Goal: Task Accomplishment & Management: Use online tool/utility

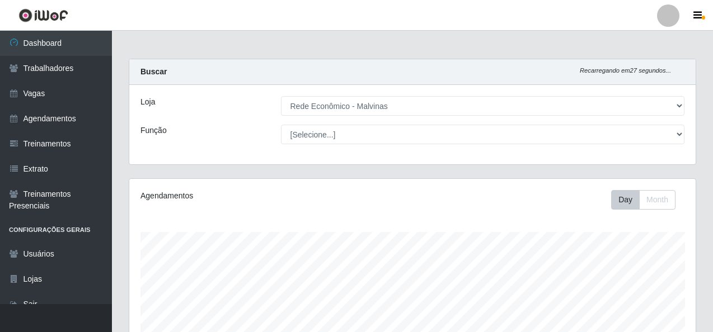
select select "194"
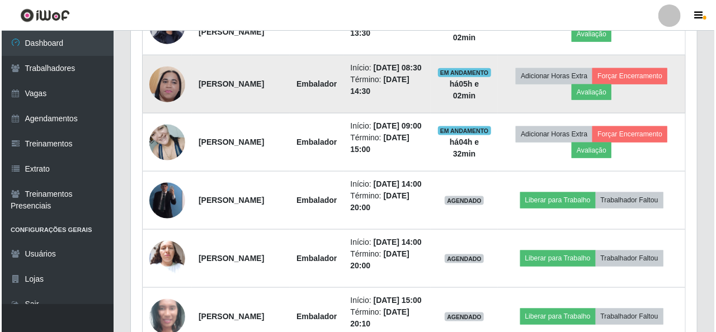
scroll to position [392, 0]
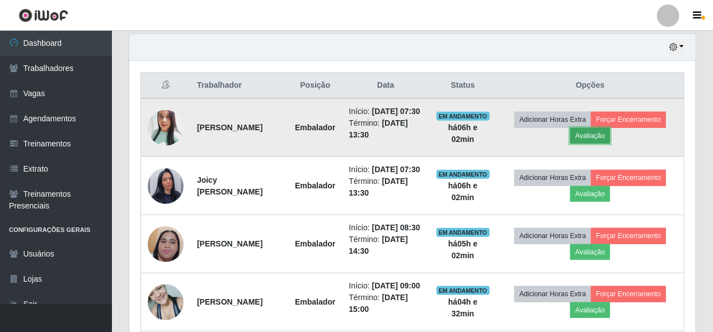
click at [601, 144] on button "Avaliação" at bounding box center [590, 136] width 40 height 16
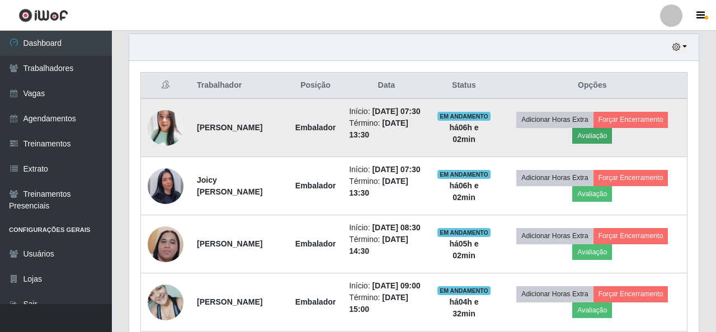
scroll to position [232, 562]
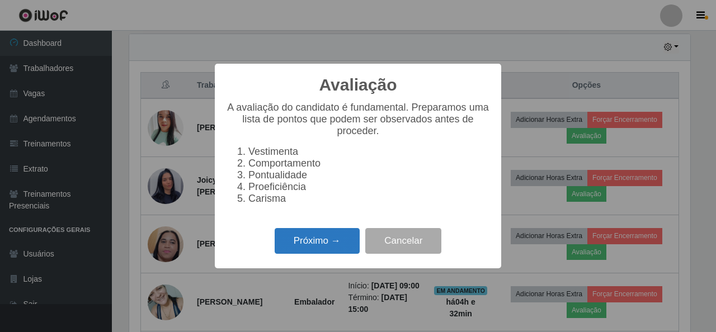
click at [282, 244] on button "Próximo →" at bounding box center [317, 241] width 85 height 26
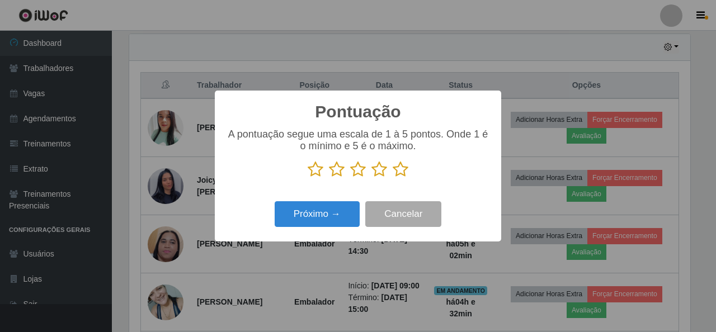
scroll to position [559255, 558926]
click at [397, 171] on icon at bounding box center [401, 169] width 16 height 17
click at [393, 178] on input "radio" at bounding box center [393, 178] width 0 height 0
click at [321, 235] on div "Pontuação × A pontuação segue uma escala de 1 à 5 pontos. Onde 1 é o mínimo e 5…" at bounding box center [358, 166] width 286 height 151
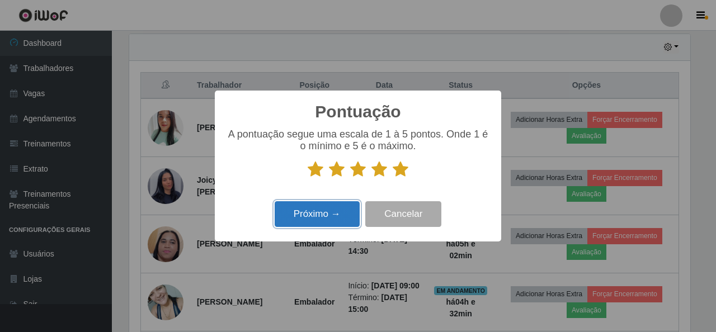
click at [323, 221] on button "Próximo →" at bounding box center [317, 214] width 85 height 26
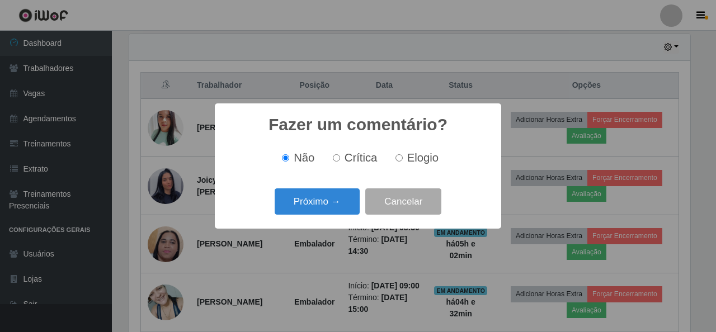
click at [393, 157] on label "Elogio" at bounding box center [415, 158] width 48 height 13
click at [396, 157] on input "Elogio" at bounding box center [399, 157] width 7 height 7
radio input "true"
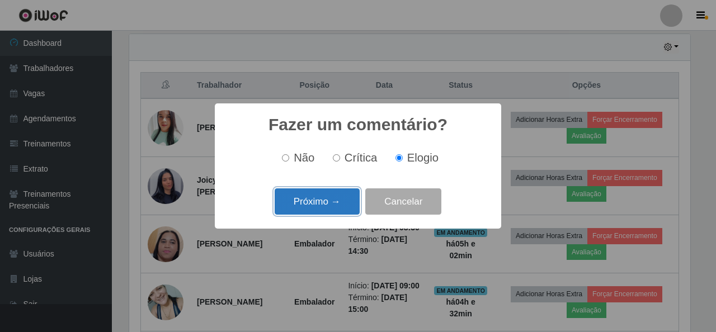
click at [332, 194] on button "Próximo →" at bounding box center [317, 202] width 85 height 26
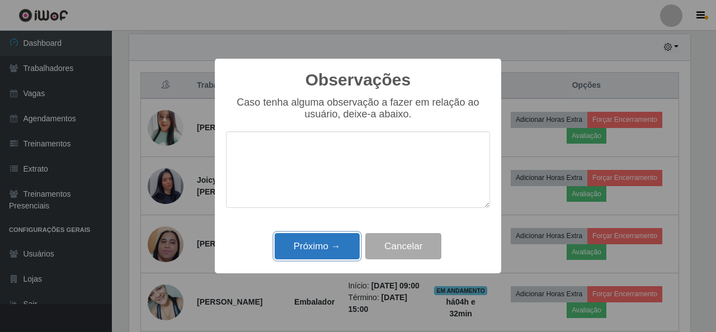
click at [308, 260] on button "Próximo →" at bounding box center [317, 246] width 85 height 26
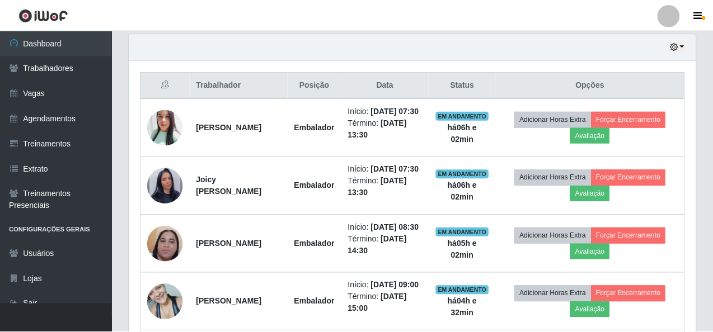
scroll to position [232, 566]
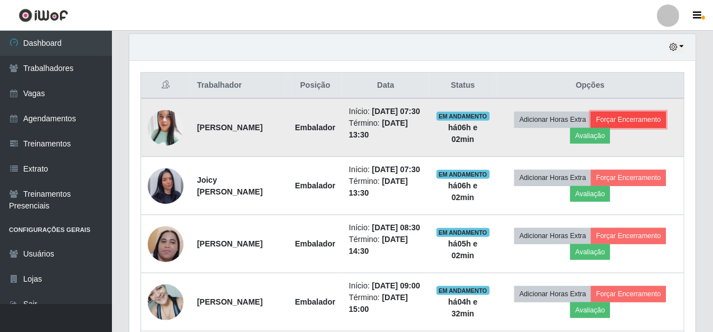
click at [664, 118] on button "Forçar Encerramento" at bounding box center [628, 120] width 75 height 16
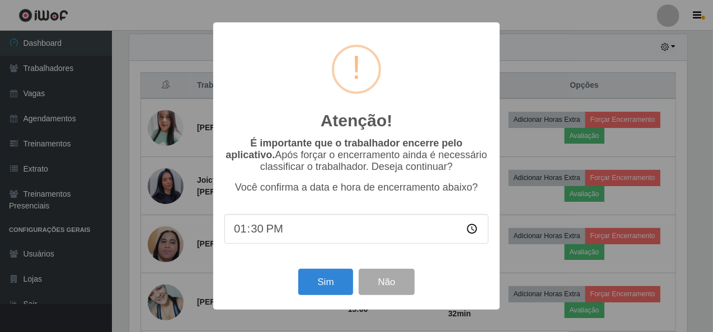
scroll to position [232, 562]
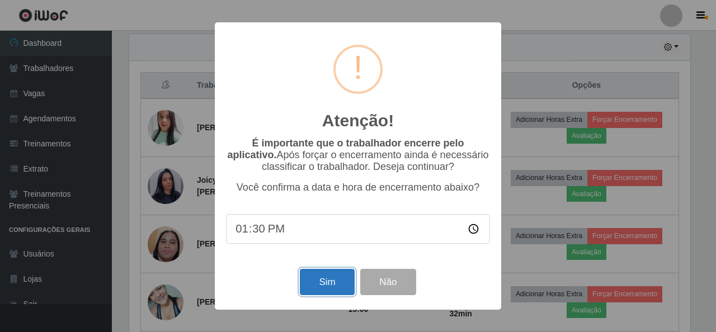
click at [333, 276] on button "Sim" at bounding box center [327, 282] width 54 height 26
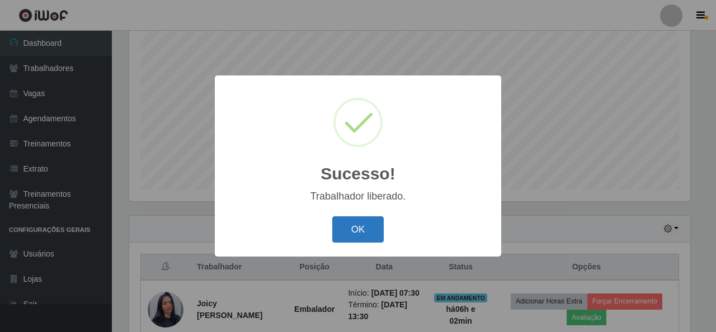
click at [346, 242] on button "OK" at bounding box center [358, 230] width 52 height 26
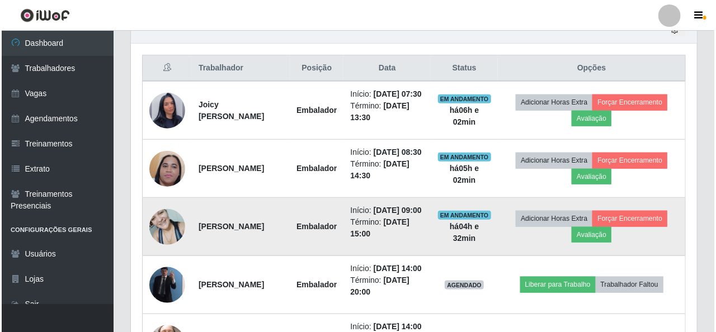
scroll to position [434, 0]
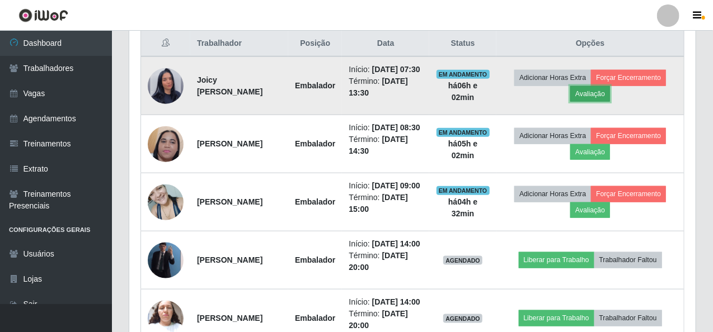
click at [600, 101] on button "Avaliação" at bounding box center [590, 94] width 40 height 16
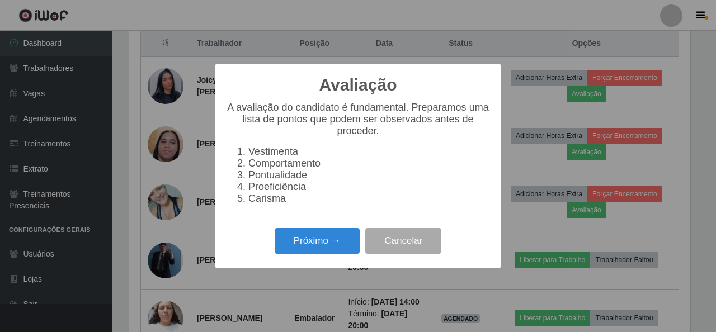
scroll to position [232, 562]
click at [329, 239] on button "Próximo →" at bounding box center [317, 241] width 85 height 26
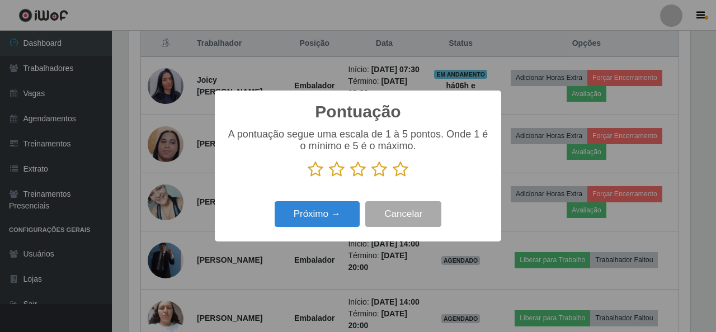
scroll to position [559255, 558926]
click at [404, 171] on icon at bounding box center [401, 169] width 16 height 17
click at [393, 178] on input "radio" at bounding box center [393, 178] width 0 height 0
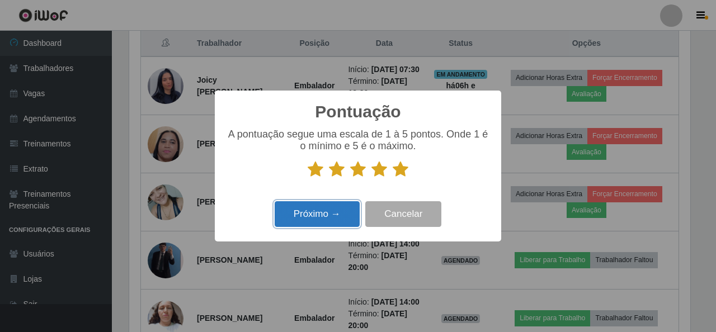
click at [338, 222] on button "Próximo →" at bounding box center [317, 214] width 85 height 26
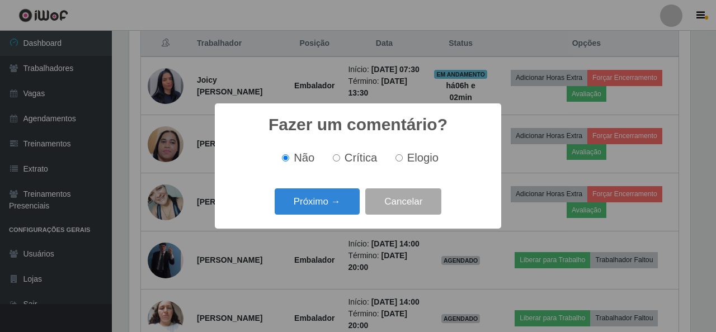
click at [401, 156] on input "Elogio" at bounding box center [399, 157] width 7 height 7
radio input "true"
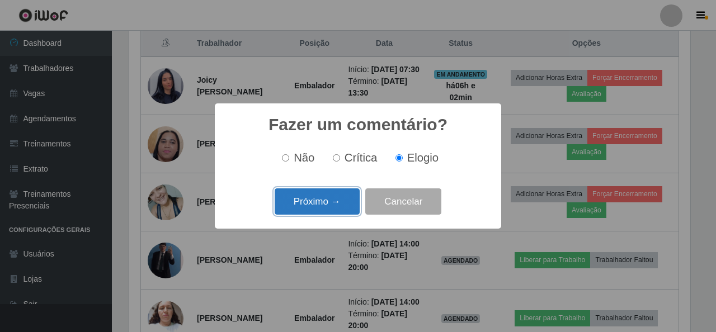
click at [322, 209] on button "Próximo →" at bounding box center [317, 202] width 85 height 26
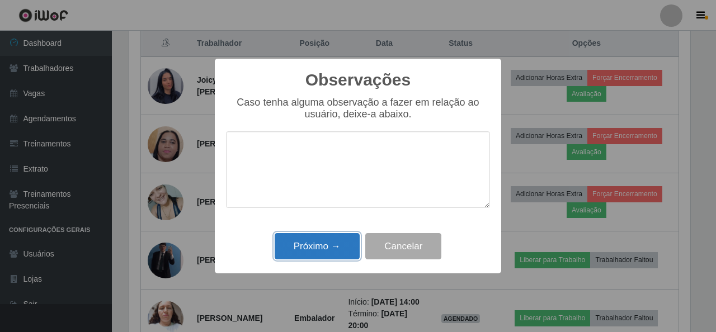
click at [327, 251] on button "Próximo →" at bounding box center [317, 246] width 85 height 26
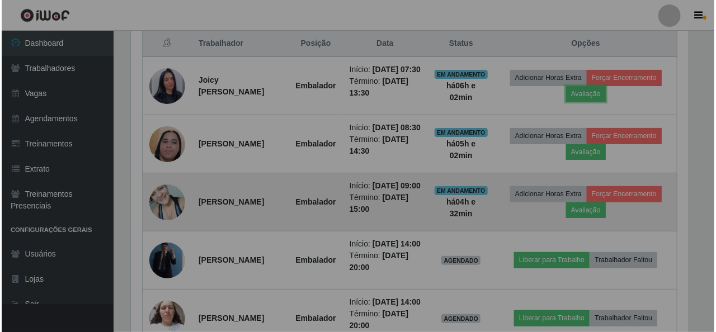
scroll to position [232, 566]
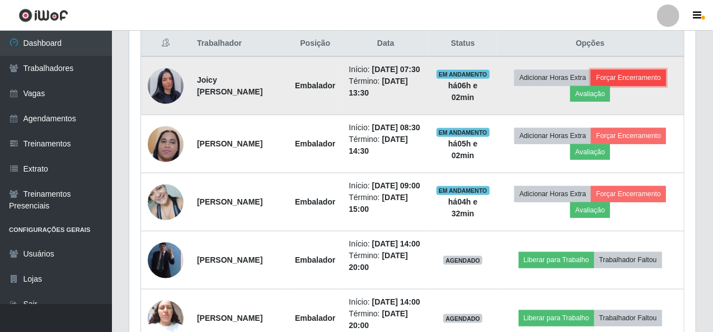
click at [627, 79] on button "Forçar Encerramento" at bounding box center [628, 78] width 75 height 16
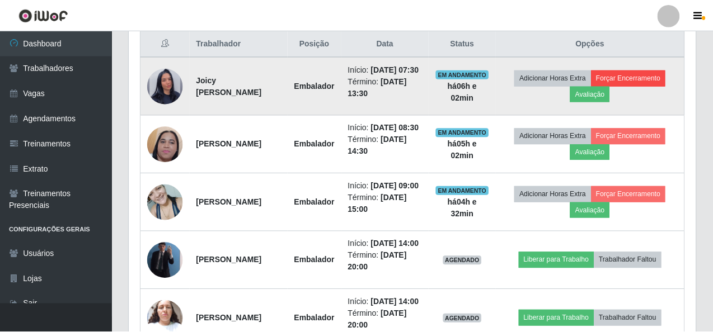
scroll to position [232, 562]
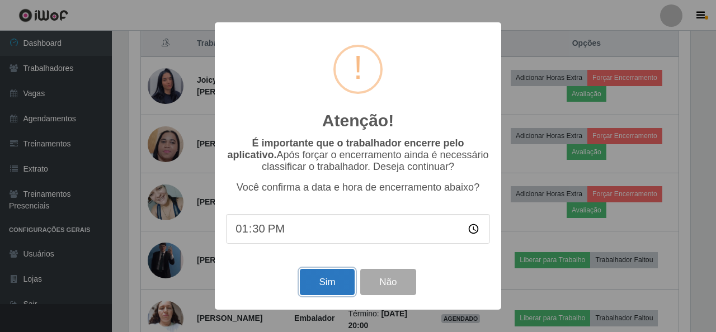
click at [325, 277] on button "Sim" at bounding box center [327, 282] width 54 height 26
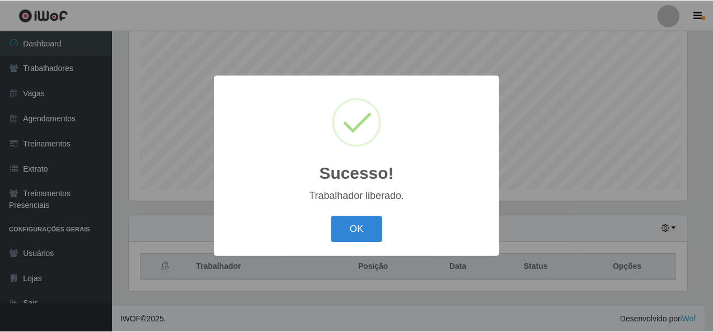
scroll to position [0, 0]
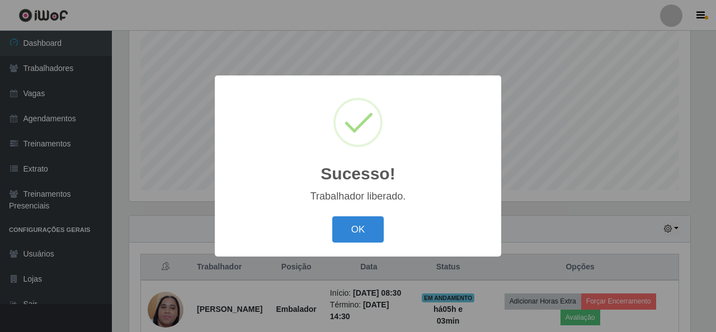
click at [356, 215] on div "OK Cancel" at bounding box center [358, 230] width 264 height 32
click at [358, 222] on button "OK" at bounding box center [358, 230] width 52 height 26
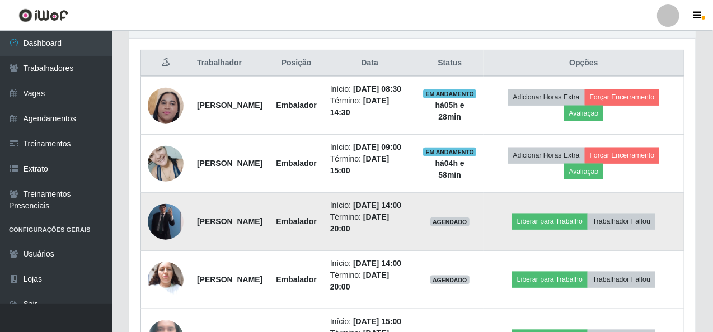
scroll to position [434, 0]
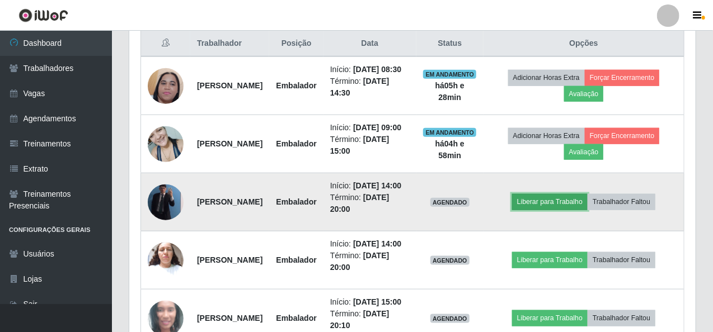
click at [539, 210] on button "Liberar para Trabalho" at bounding box center [550, 202] width 76 height 16
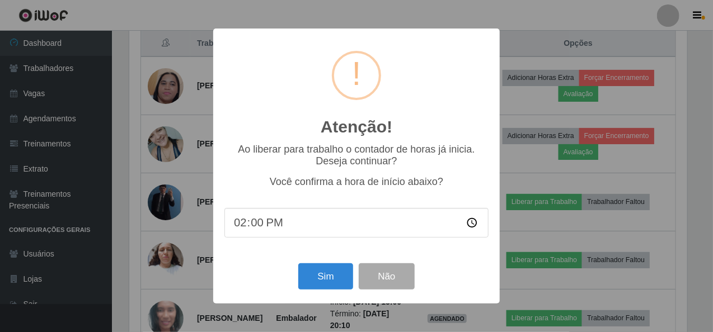
scroll to position [232, 562]
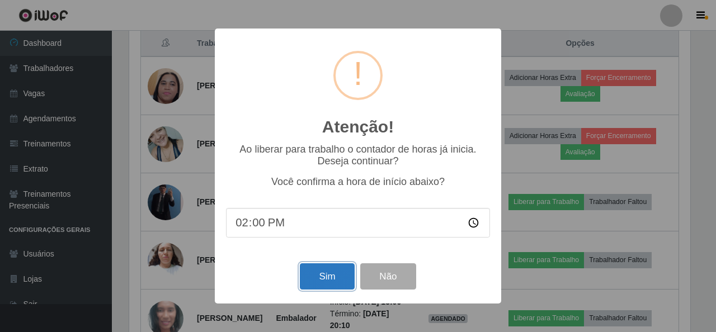
click at [345, 285] on button "Sim" at bounding box center [327, 277] width 54 height 26
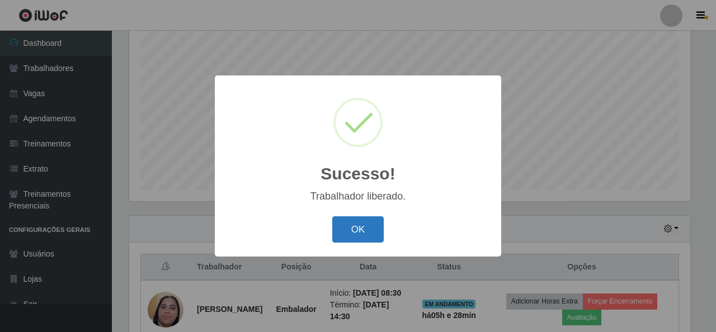
click at [383, 225] on button "OK" at bounding box center [358, 230] width 52 height 26
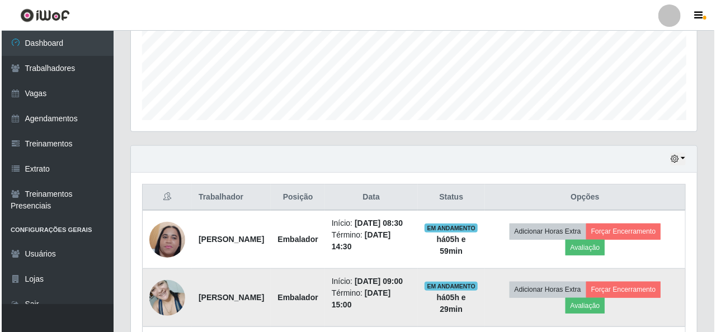
scroll to position [378, 0]
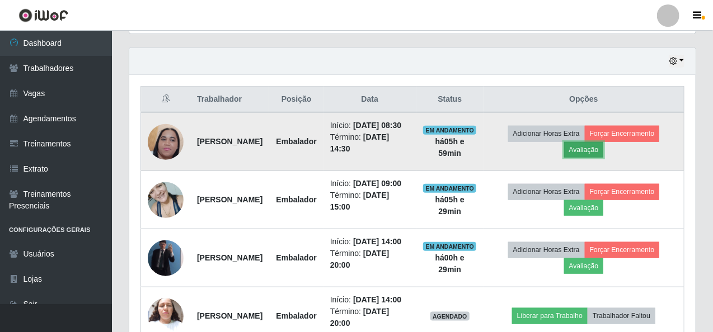
click at [589, 153] on button "Avaliação" at bounding box center [584, 150] width 40 height 16
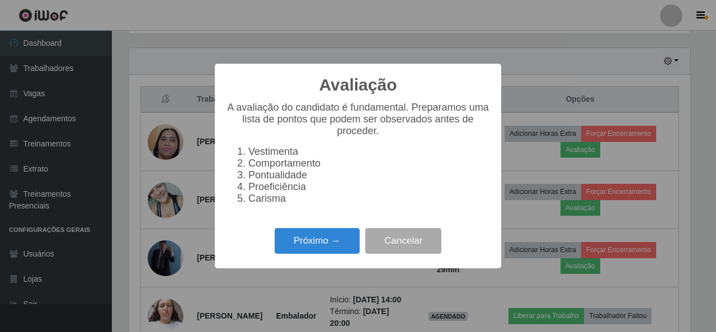
scroll to position [232, 562]
click at [328, 244] on button "Próximo →" at bounding box center [317, 241] width 85 height 26
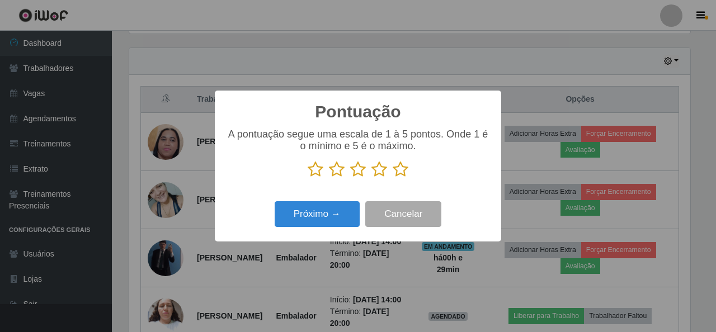
click at [407, 166] on icon at bounding box center [401, 169] width 16 height 17
click at [393, 178] on input "radio" at bounding box center [393, 178] width 0 height 0
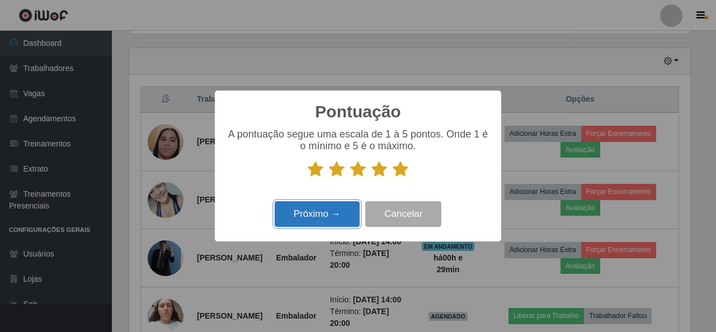
click at [354, 211] on button "Próximo →" at bounding box center [317, 214] width 85 height 26
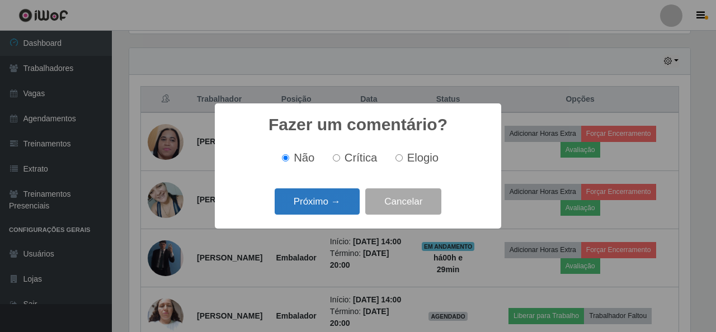
click at [326, 203] on button "Próximo →" at bounding box center [317, 202] width 85 height 26
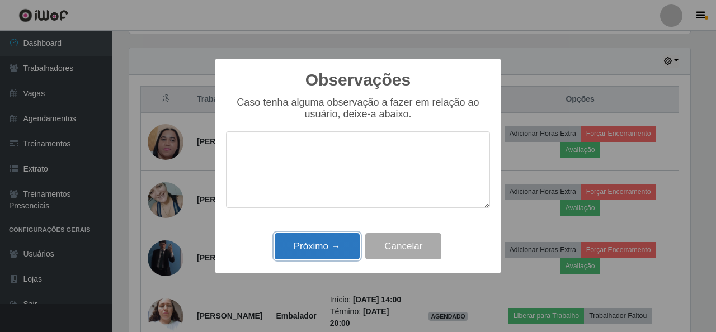
click at [336, 252] on button "Próximo →" at bounding box center [317, 246] width 85 height 26
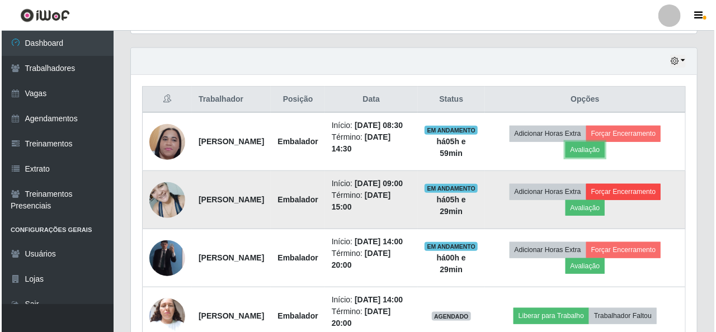
scroll to position [232, 566]
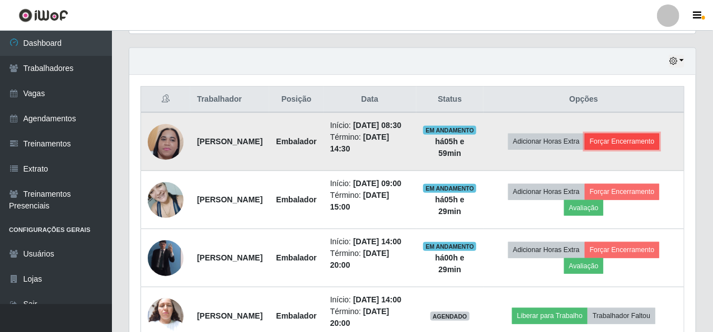
click at [642, 145] on button "Forçar Encerramento" at bounding box center [622, 142] width 75 height 16
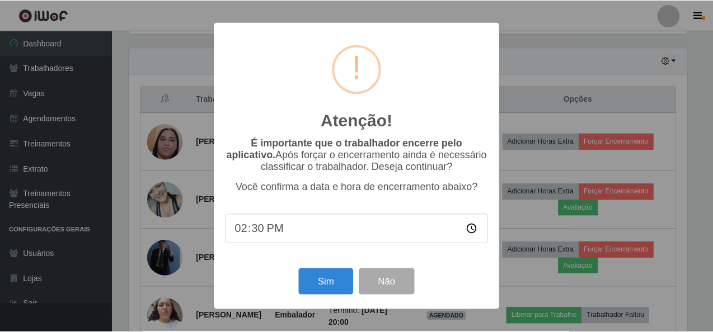
scroll to position [232, 562]
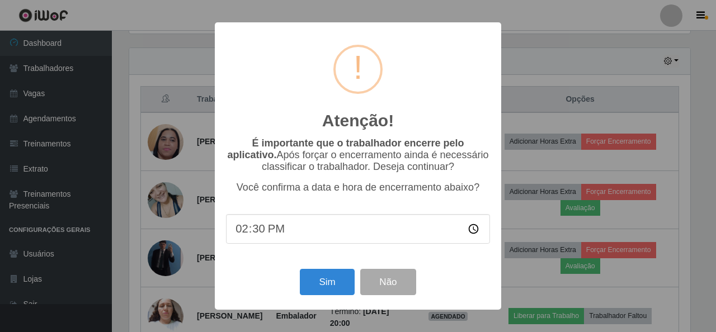
click at [289, 303] on div "Atenção! × É importante que o trabalhador encerre pelo aplicativo. Após forçar …" at bounding box center [358, 165] width 286 height 287
click at [326, 288] on button "Sim" at bounding box center [327, 282] width 54 height 26
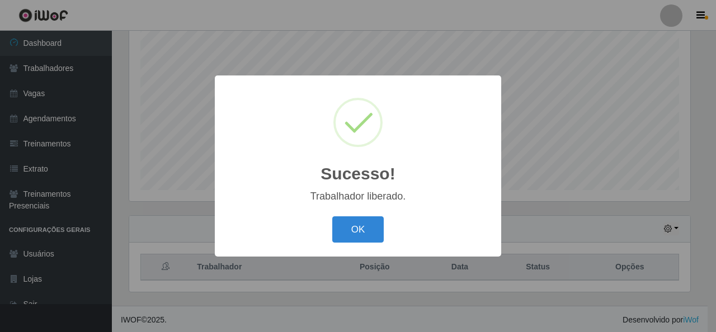
click at [360, 215] on div "OK Cancel" at bounding box center [358, 230] width 264 height 32
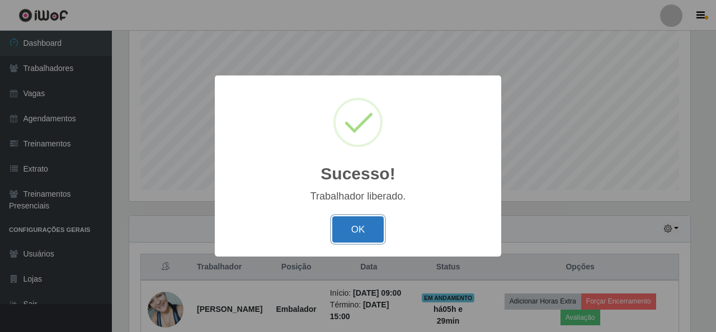
click at [360, 223] on button "OK" at bounding box center [358, 230] width 52 height 26
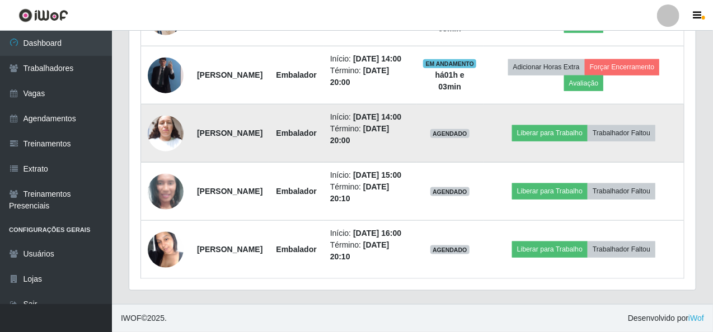
scroll to position [559, 0]
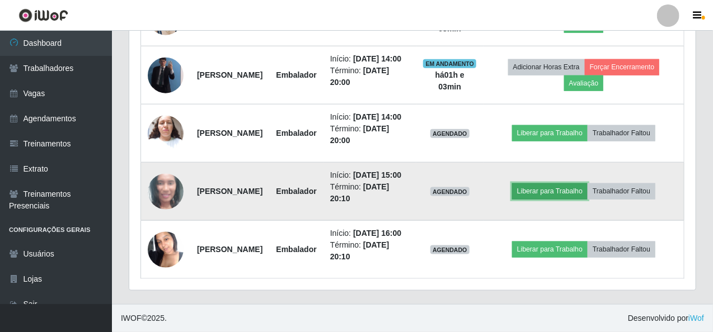
click at [560, 184] on button "Liberar para Trabalho" at bounding box center [550, 192] width 76 height 16
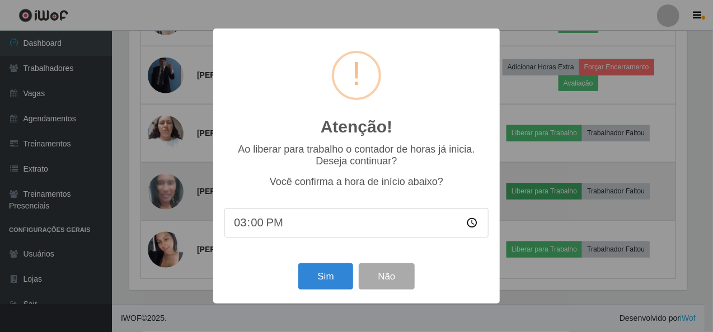
scroll to position [232, 562]
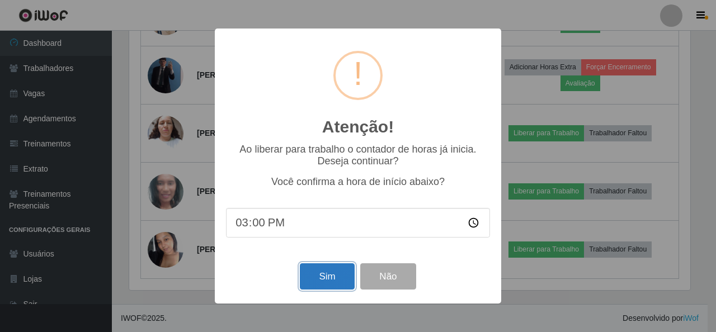
click at [335, 275] on button "Sim" at bounding box center [327, 277] width 54 height 26
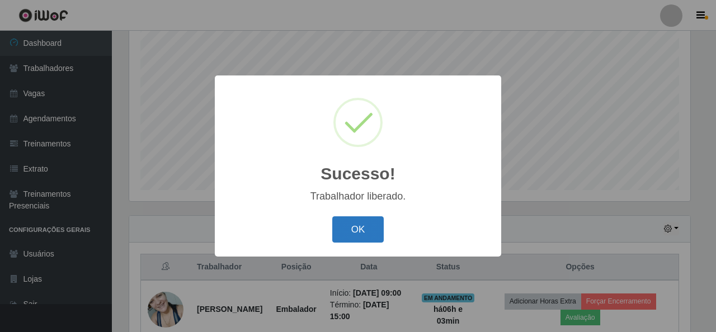
click at [373, 239] on button "OK" at bounding box center [358, 230] width 52 height 26
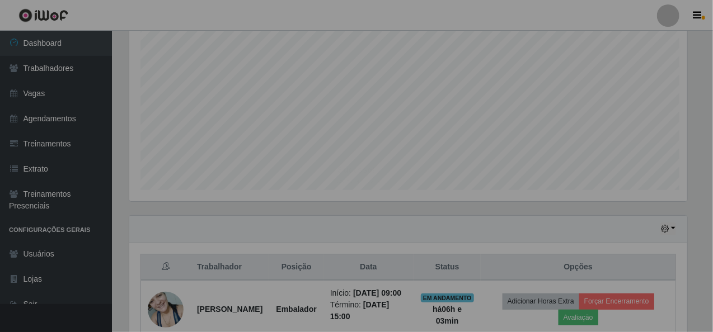
scroll to position [232, 566]
